Goal: Information Seeking & Learning: Understand process/instructions

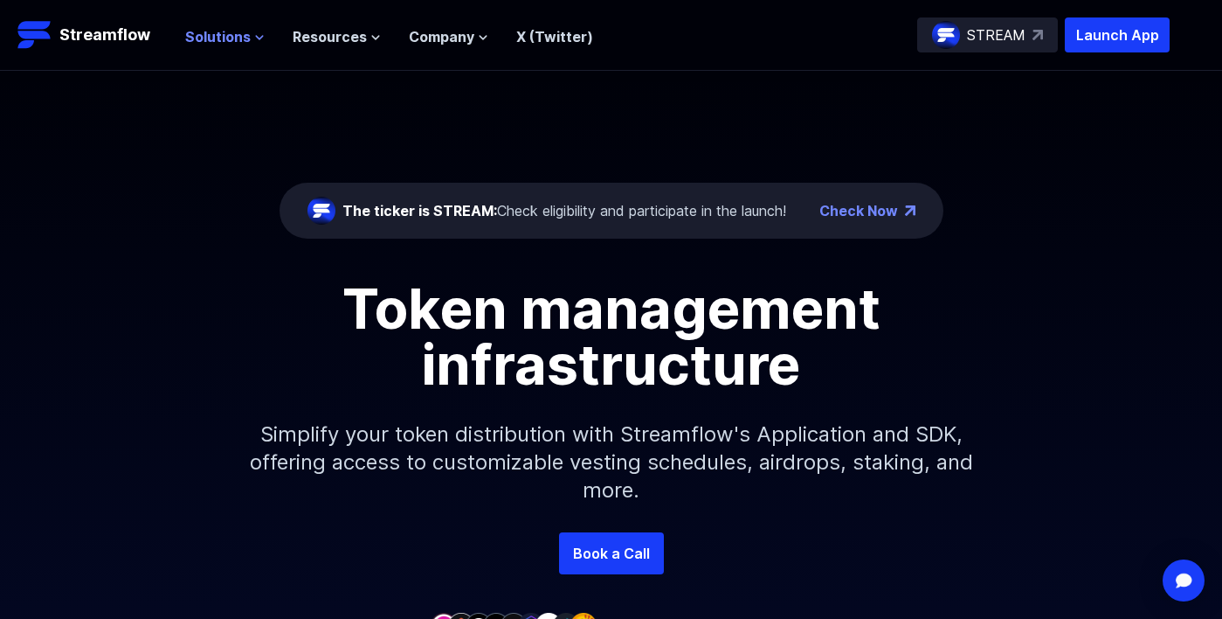
click at [213, 43] on span "Solutions" at bounding box center [218, 36] width 66 height 21
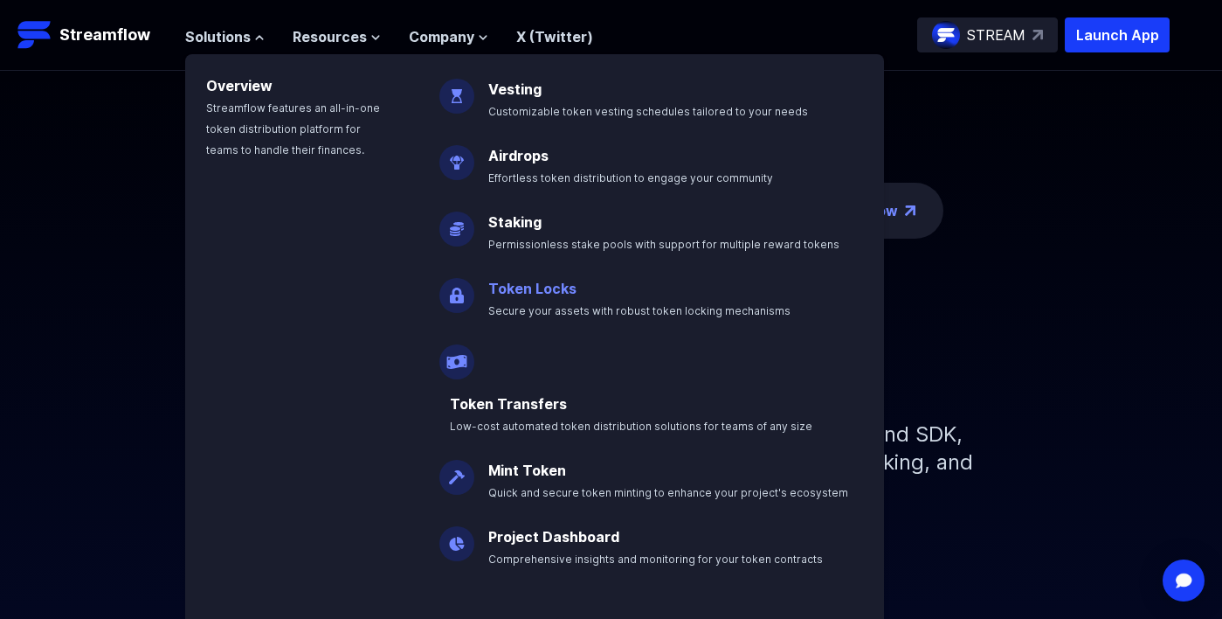
click at [509, 284] on link "Token Locks" at bounding box center [532, 288] width 88 height 17
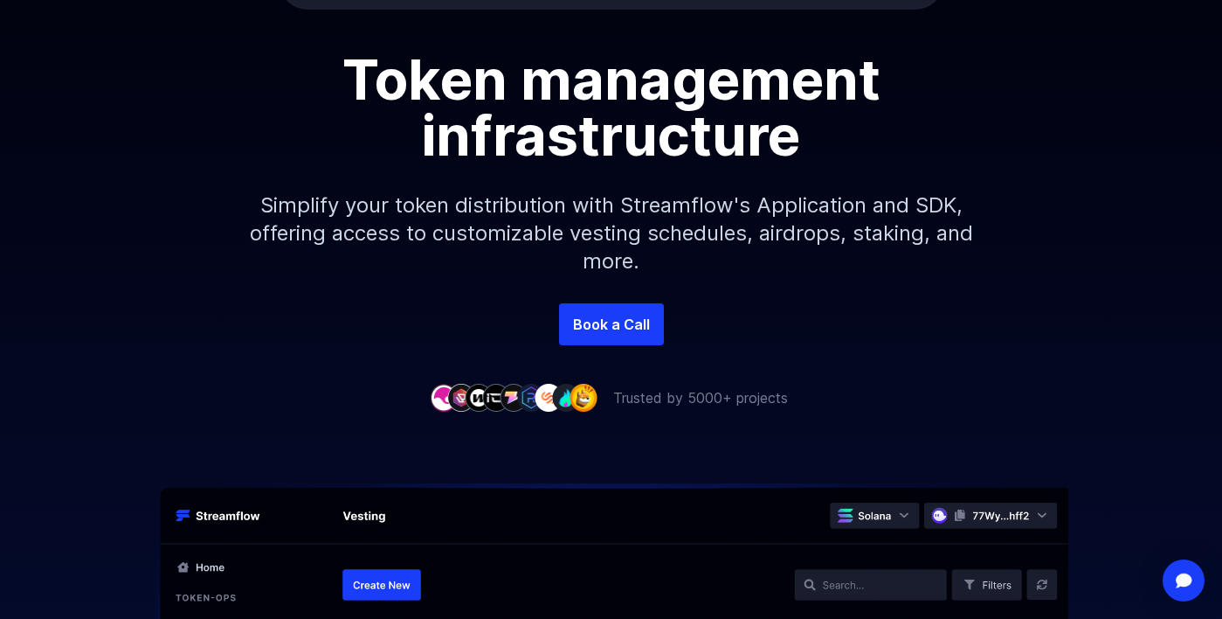
scroll to position [267, 0]
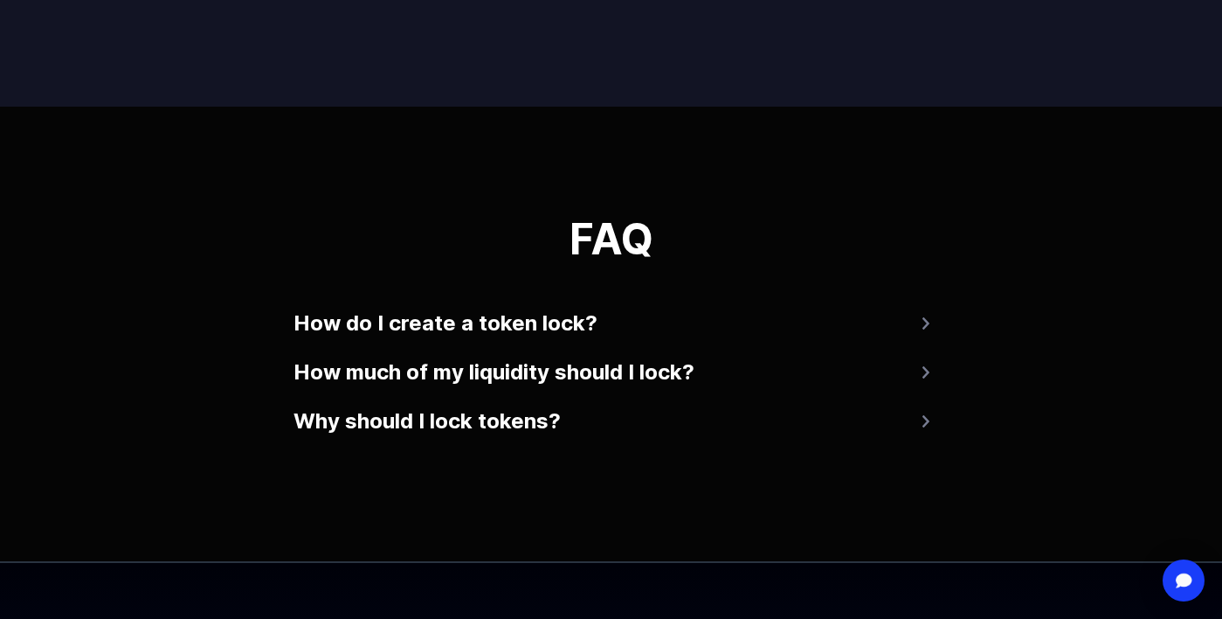
scroll to position [3403, 0]
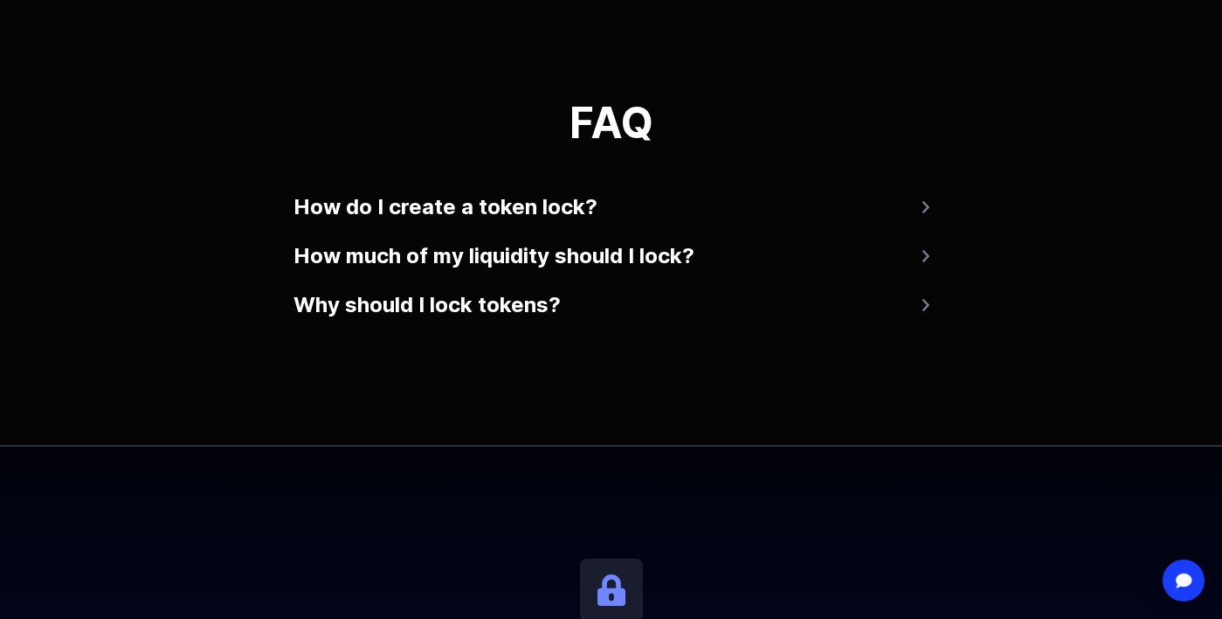
click at [350, 211] on button "How do I create a token lock?" at bounding box center [612, 207] width 636 height 42
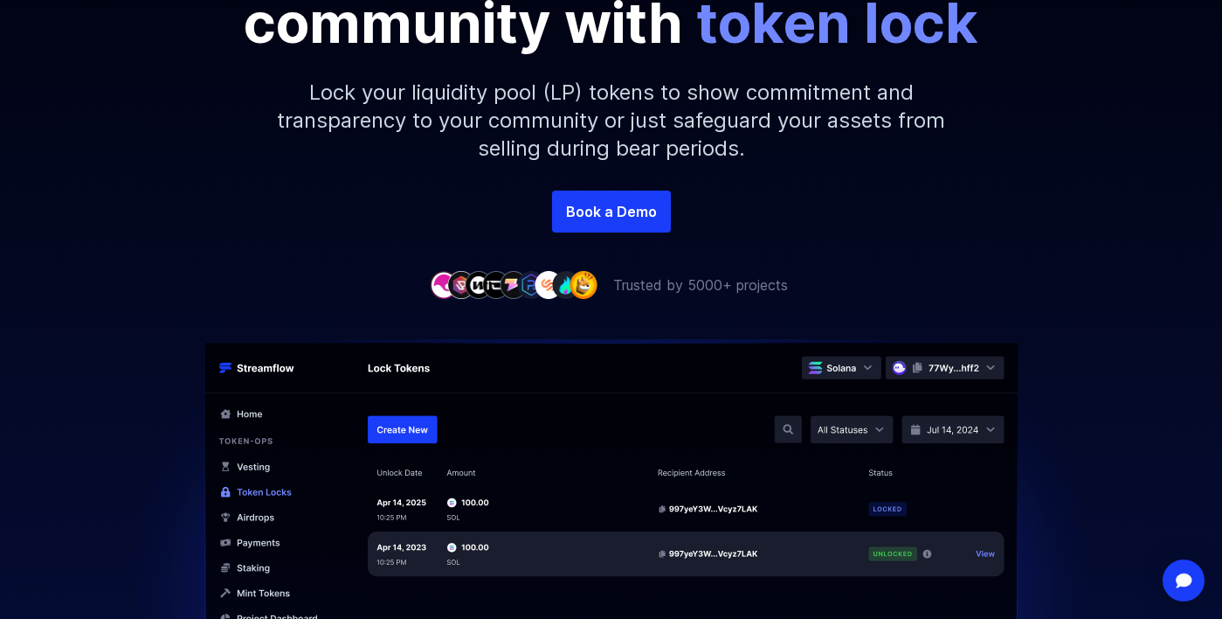
scroll to position [0, 0]
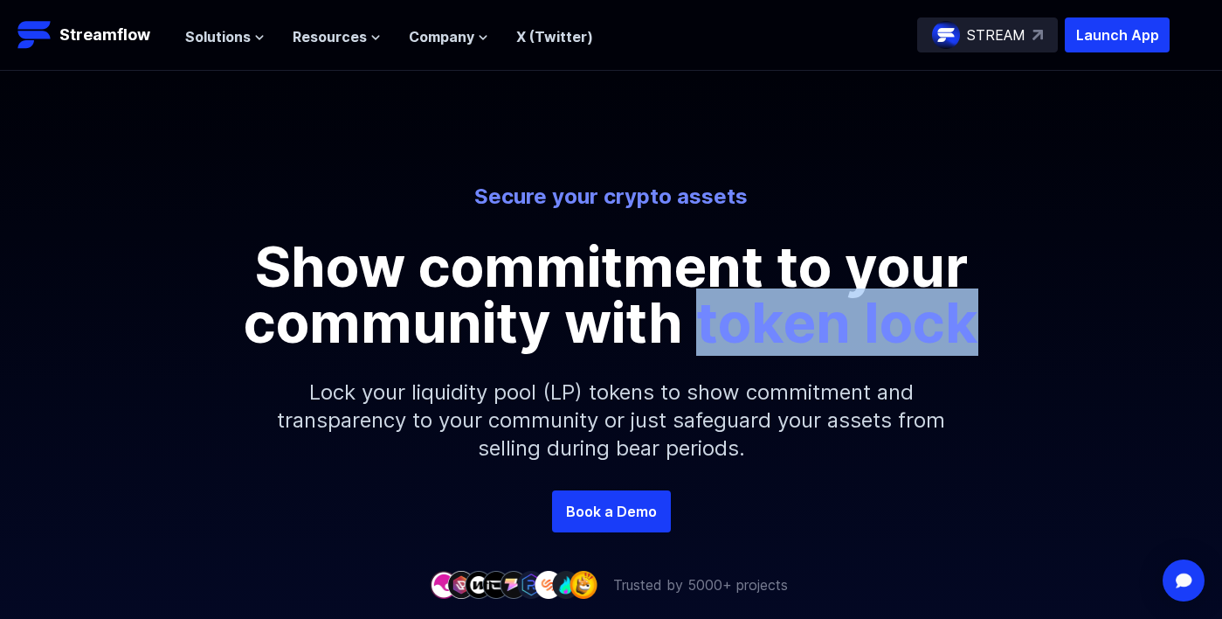
drag, startPoint x: 695, startPoint y: 327, endPoint x: 980, endPoint y: 327, distance: 284.9
click at [980, 327] on p "Show commitment to your community with token lock" at bounding box center [611, 295] width 786 height 112
copy span "token lock"
